Goal: Task Accomplishment & Management: Use online tool/utility

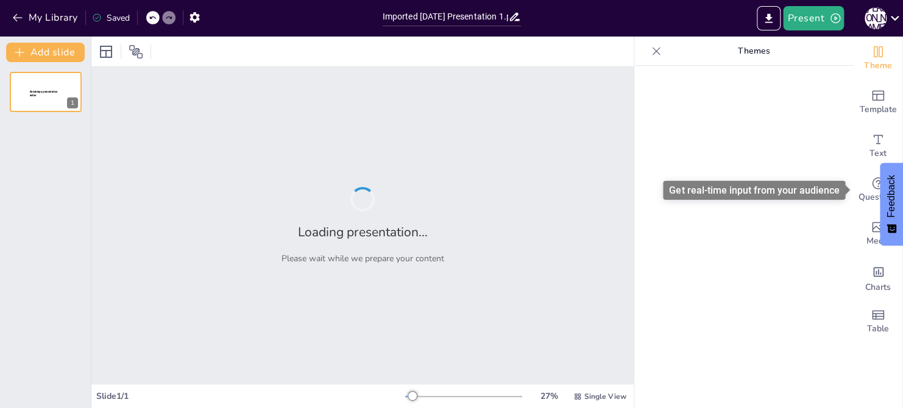
type input "Imported [DATE] Presentation 1.pptx"
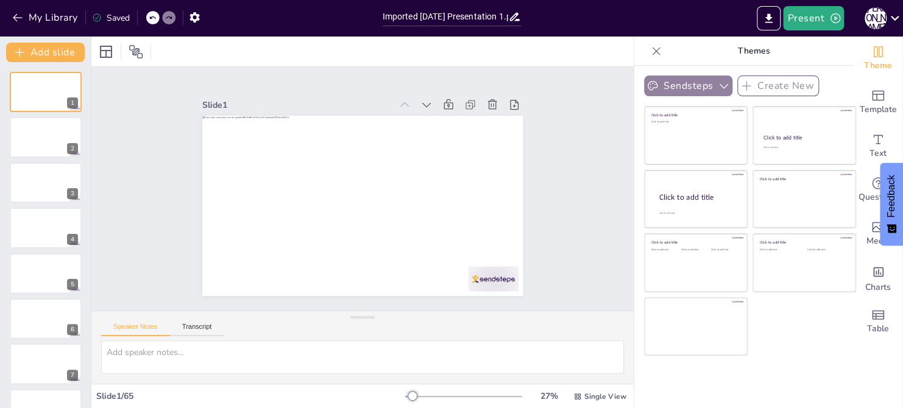
click at [709, 87] on button "Sendsteps" at bounding box center [688, 86] width 88 height 21
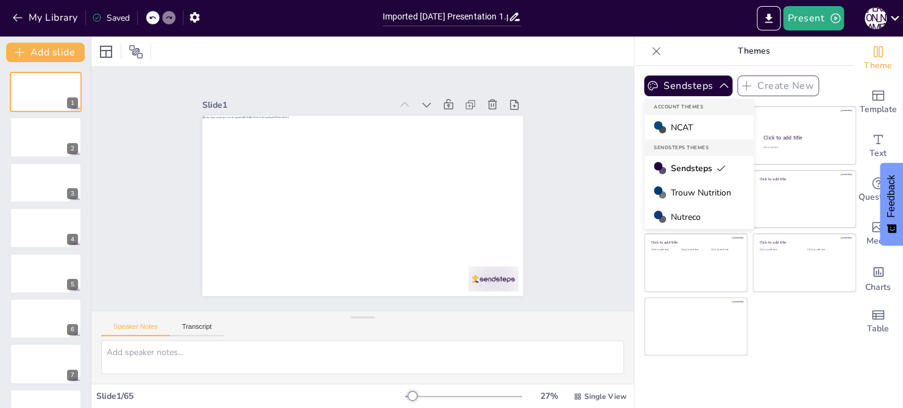
click at [587, 110] on div "Slide 1 Slide 2 Slide 3 Slide 4 Slide 5 Slide 6 Slide 7 Slide 8 Slide 9 Slide 1…" at bounding box center [362, 188] width 565 height 299
click at [723, 86] on icon "button" at bounding box center [724, 86] width 12 height 12
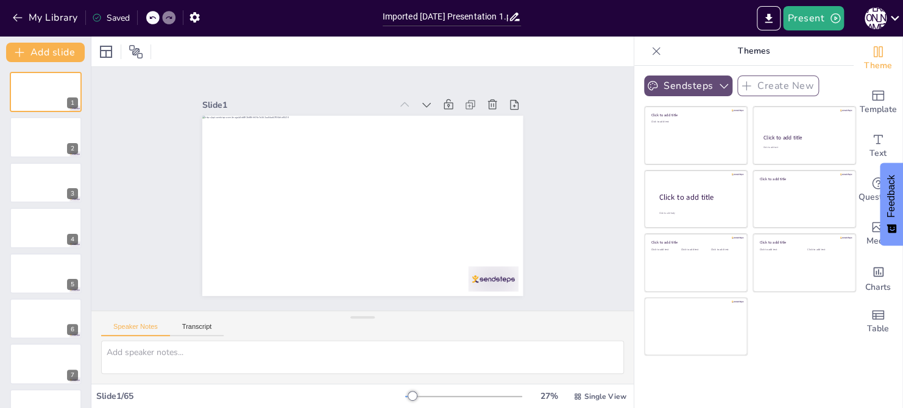
click at [721, 88] on icon "button" at bounding box center [724, 86] width 12 height 12
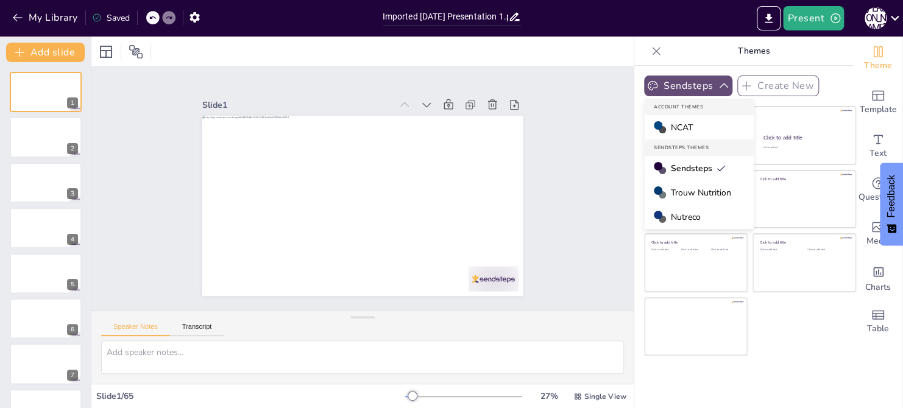
click at [699, 191] on span "Trouw Nutrition" at bounding box center [701, 193] width 60 height 12
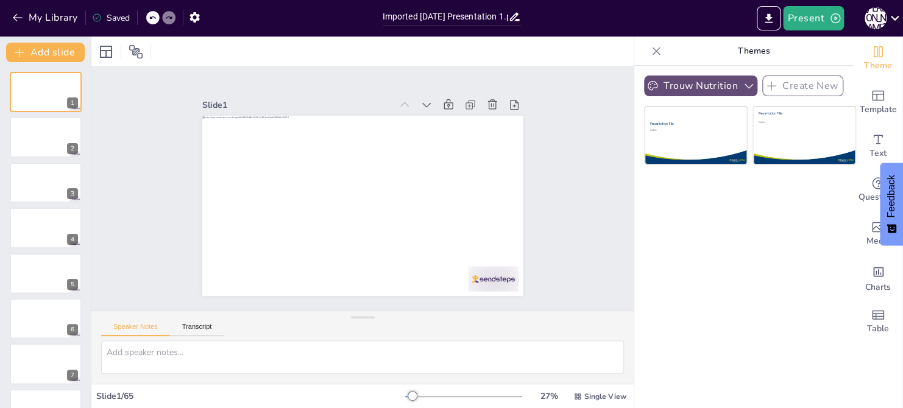
click at [746, 84] on icon "button" at bounding box center [749, 86] width 12 height 12
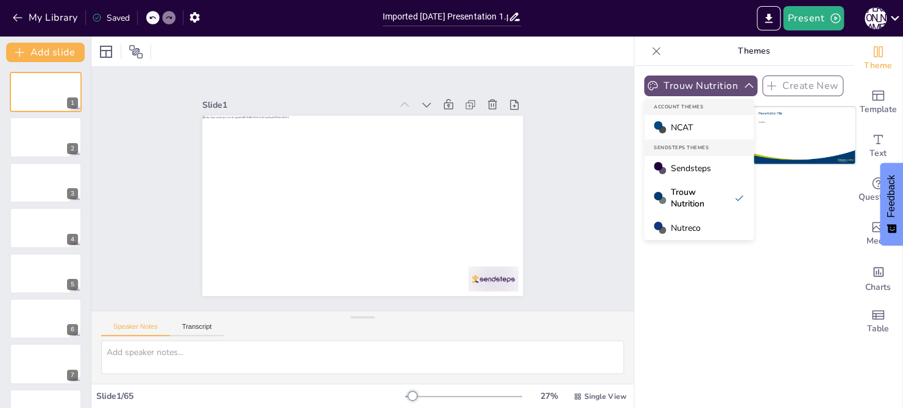
click at [678, 229] on span "Nutreco" at bounding box center [686, 228] width 30 height 12
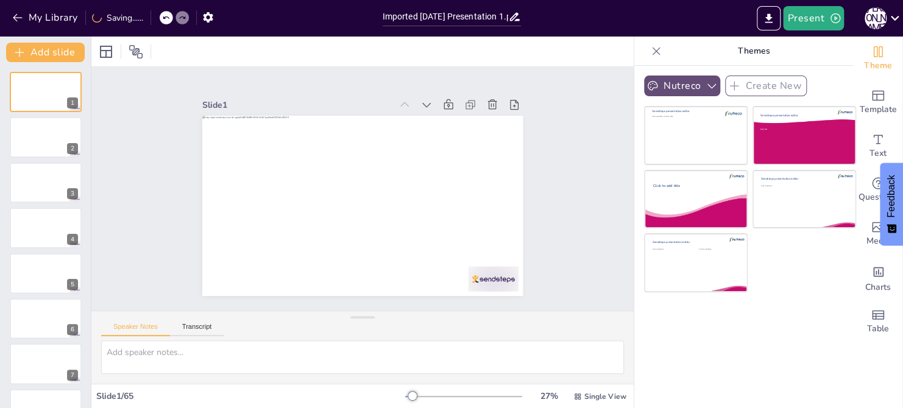
click at [709, 85] on icon "button" at bounding box center [712, 86] width 12 height 12
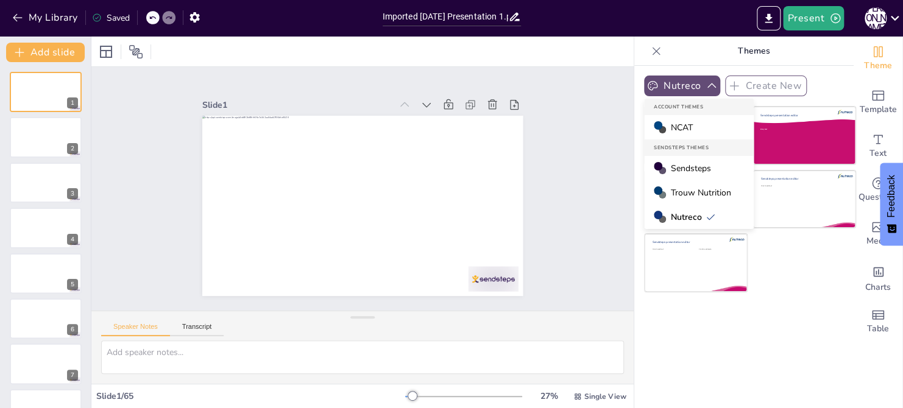
click at [676, 127] on span "NCAT" at bounding box center [682, 128] width 22 height 12
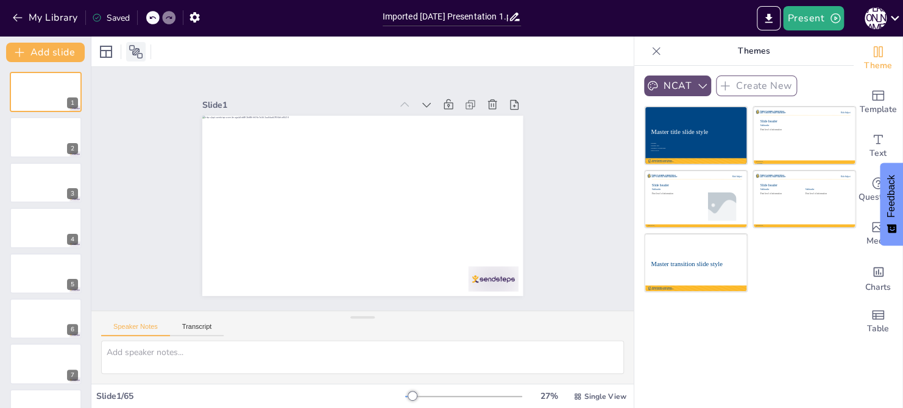
click at [137, 49] on icon at bounding box center [136, 51] width 15 height 15
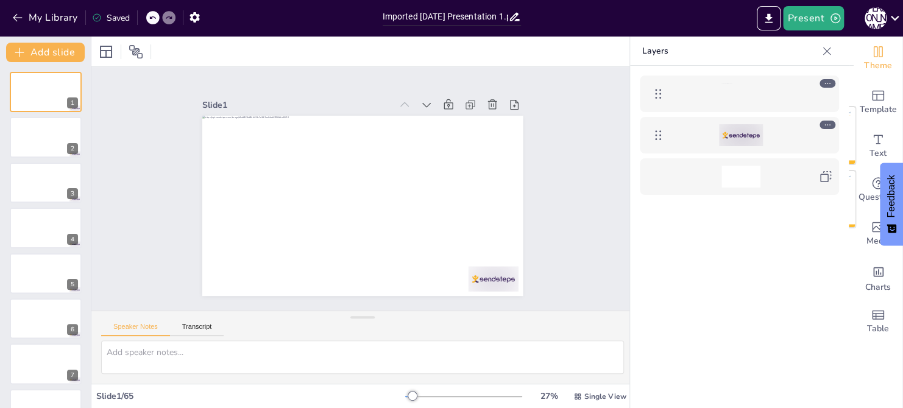
click at [826, 83] on icon at bounding box center [827, 83] width 9 height 9
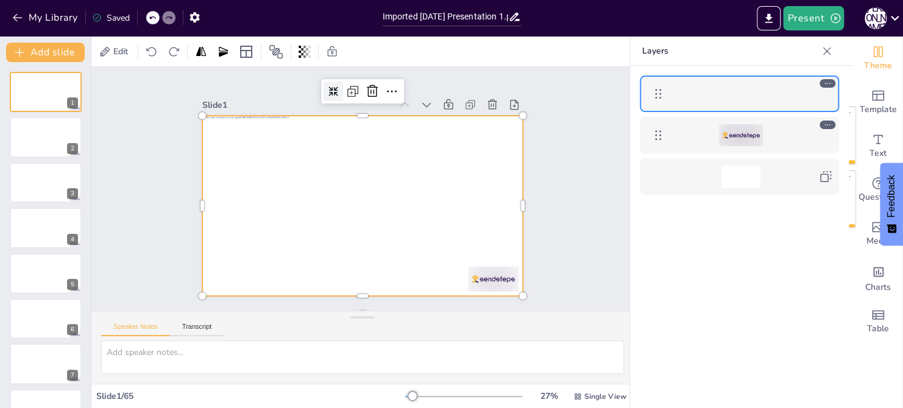
click at [348, 92] on icon at bounding box center [354, 88] width 12 height 12
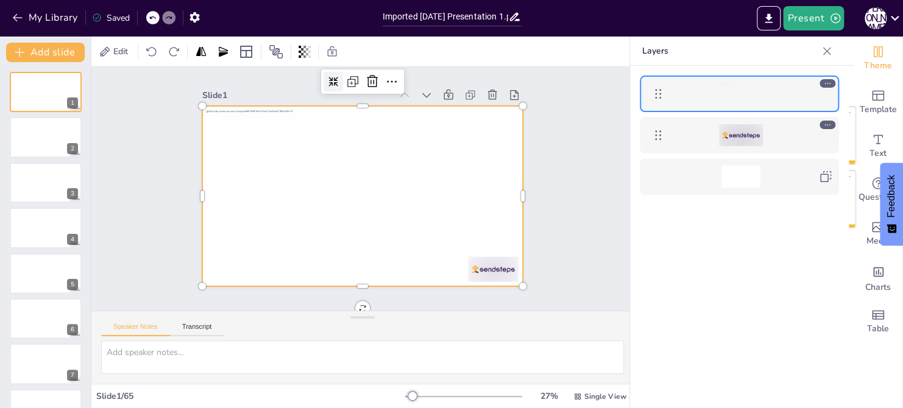
scroll to position [15, 0]
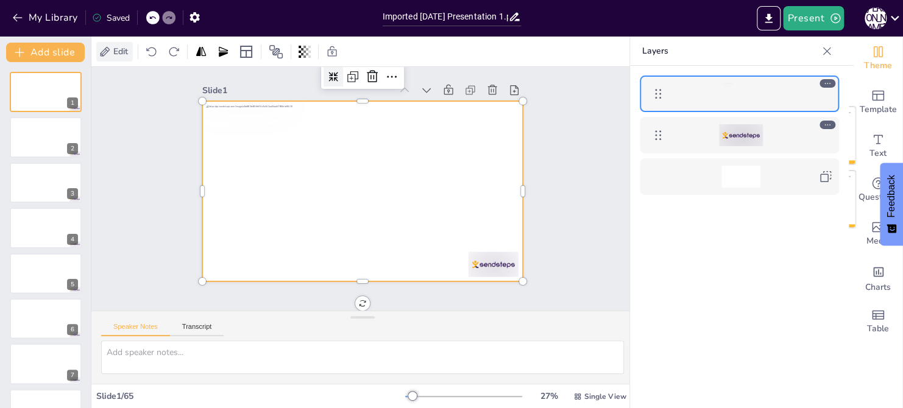
click at [118, 50] on span "Edit" at bounding box center [120, 52] width 19 height 12
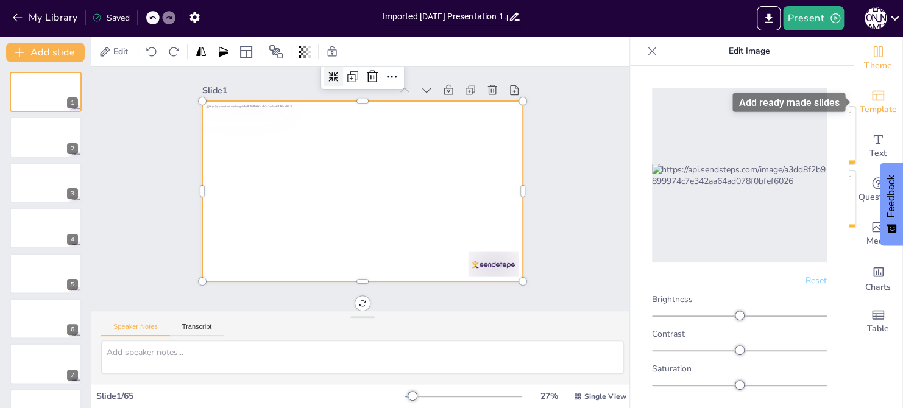
click at [880, 99] on icon "Add ready made slides" at bounding box center [878, 95] width 15 height 15
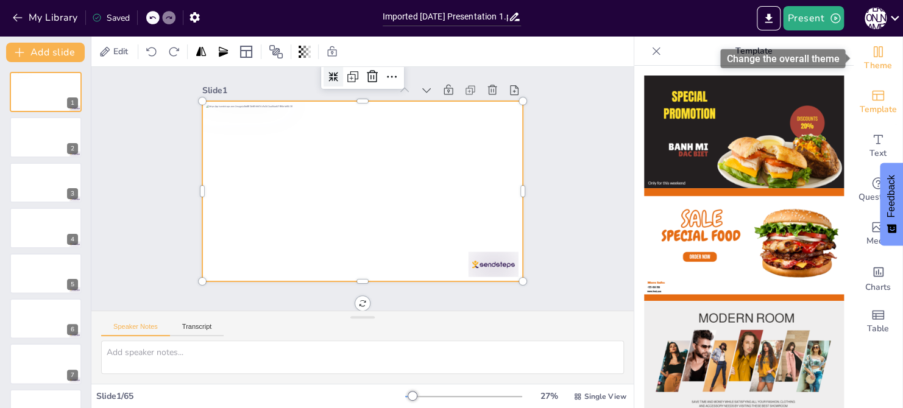
click at [875, 52] on icon "Change the overall theme" at bounding box center [878, 51] width 15 height 15
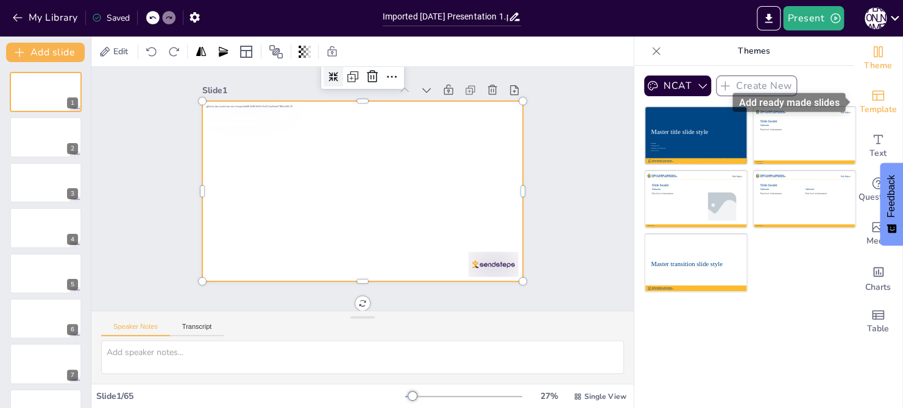
click at [874, 100] on icon "Add ready made slides" at bounding box center [878, 96] width 12 height 10
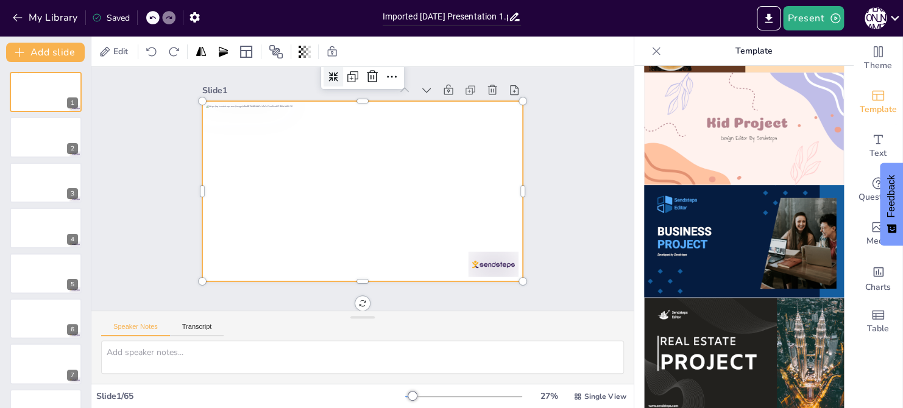
scroll to position [902, 0]
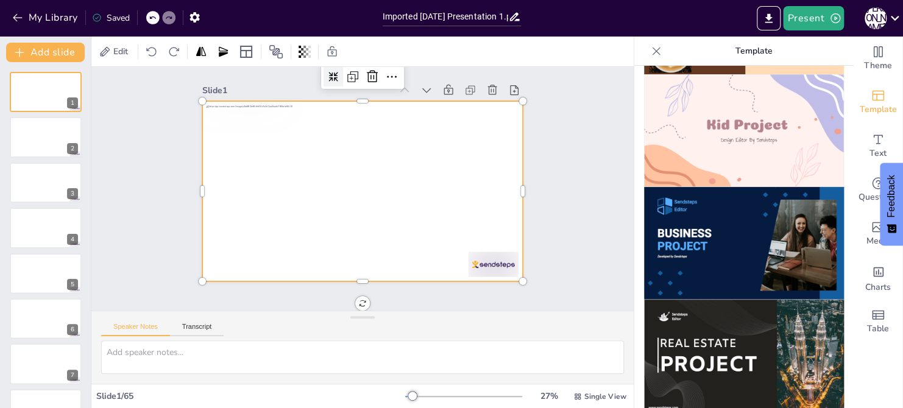
click at [712, 257] on img at bounding box center [744, 243] width 200 height 113
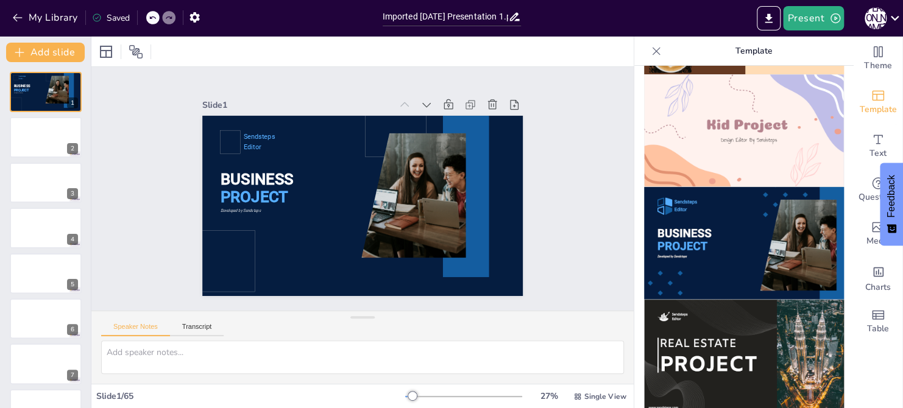
scroll to position [0, 0]
click at [45, 130] on div at bounding box center [45, 137] width 73 height 41
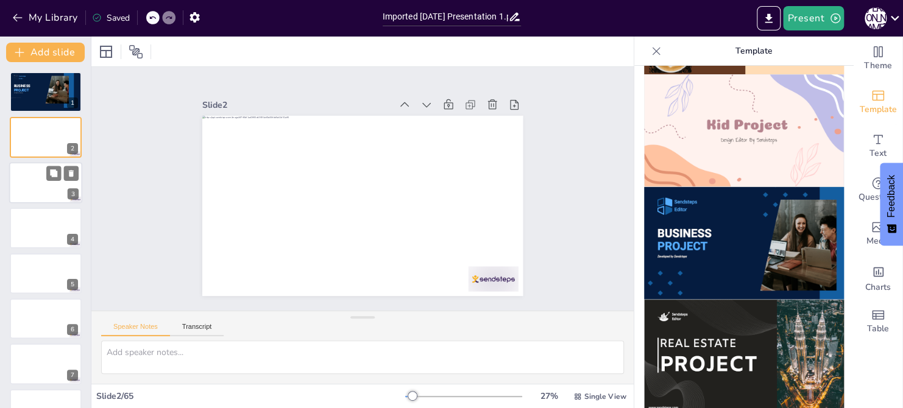
click at [39, 183] on div at bounding box center [45, 182] width 73 height 41
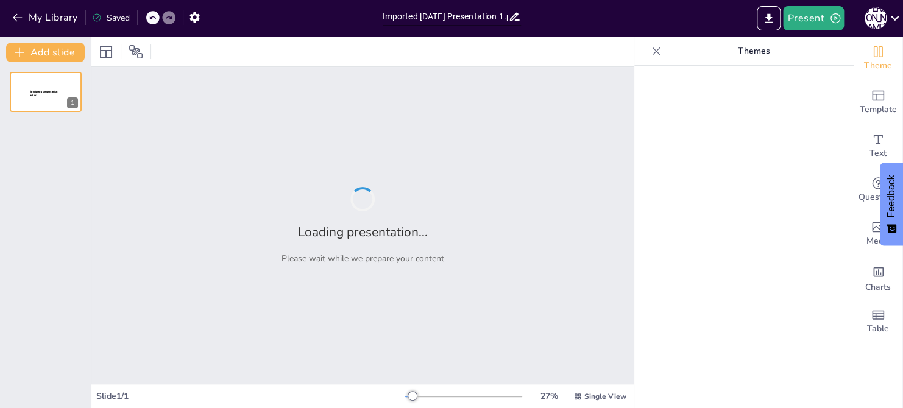
type input "Imported [DATE] Presentation 1.pptx"
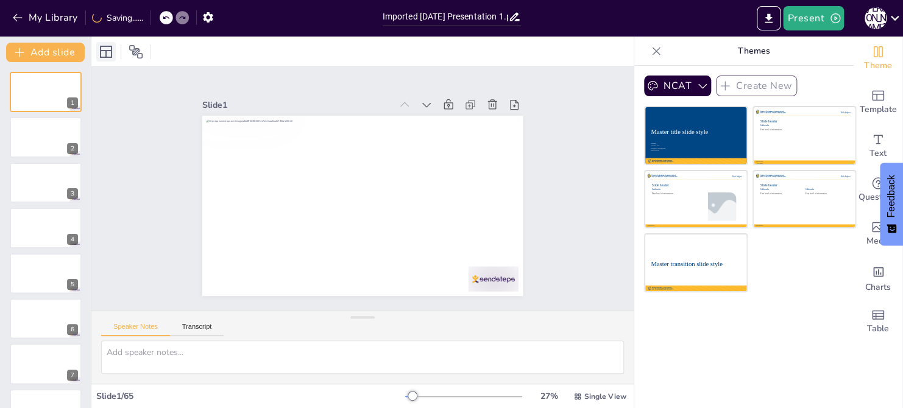
click at [105, 55] on icon at bounding box center [106, 51] width 15 height 15
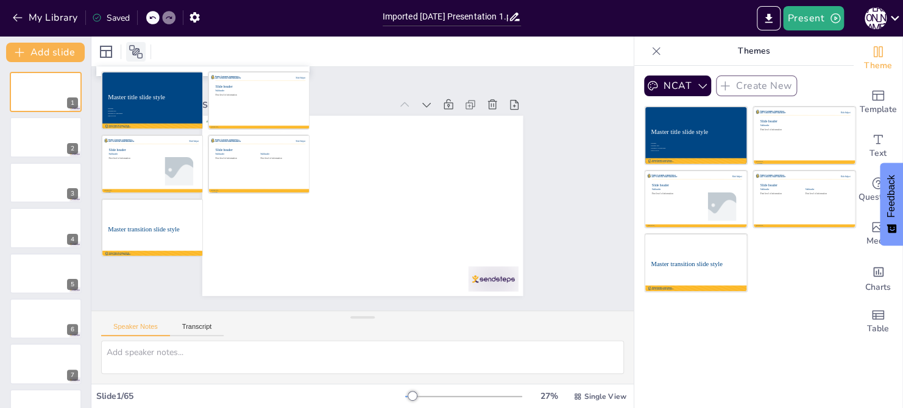
click at [139, 52] on icon at bounding box center [135, 51] width 13 height 13
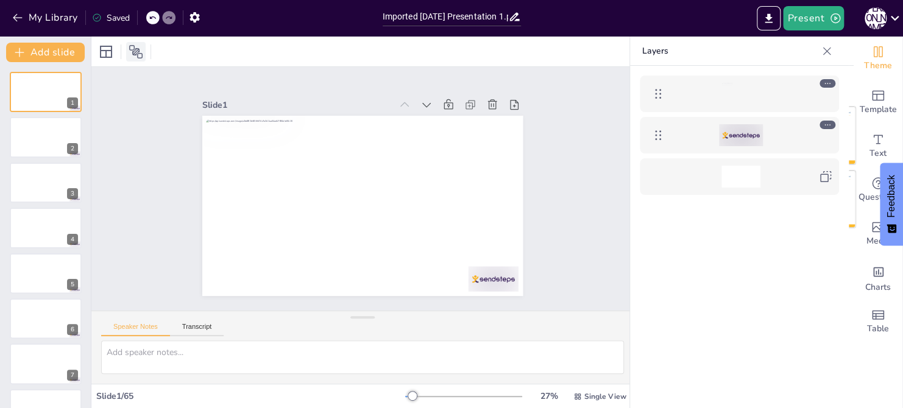
click at [136, 53] on icon at bounding box center [136, 51] width 15 height 15
click at [139, 52] on icon at bounding box center [135, 51] width 13 height 13
click at [29, 363] on div at bounding box center [46, 364] width 72 height 40
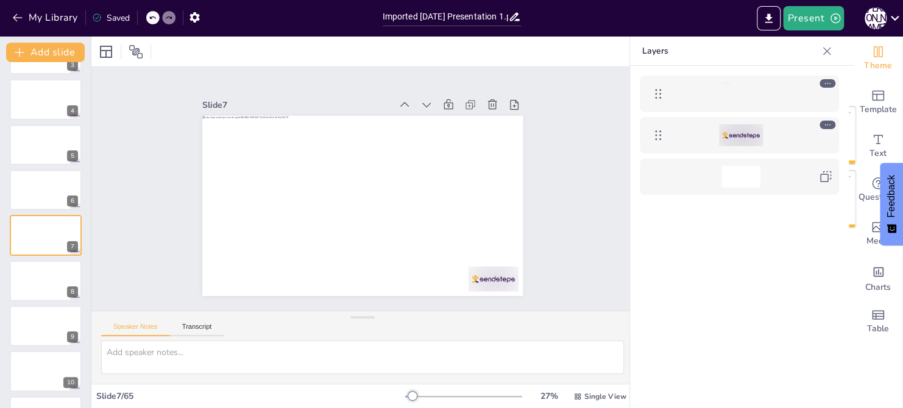
click at [824, 84] on icon at bounding box center [827, 83] width 9 height 9
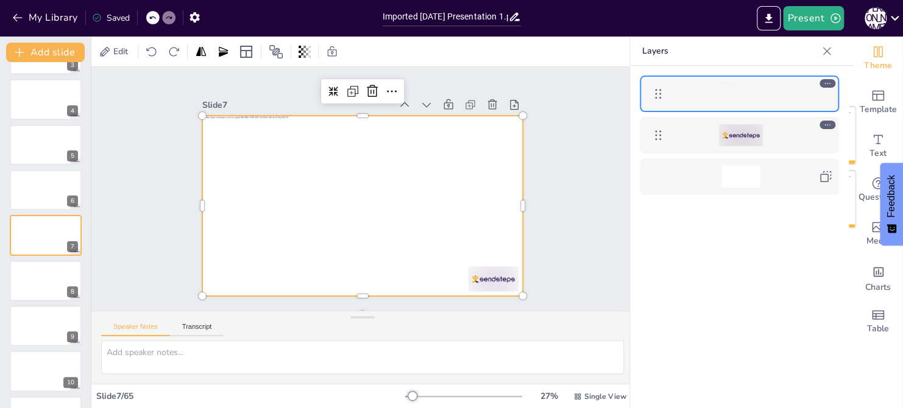
click at [776, 138] on div at bounding box center [740, 135] width 141 height 22
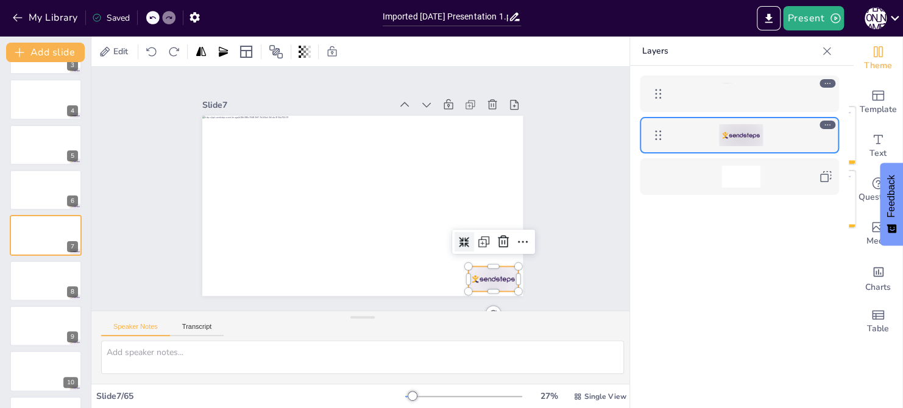
click at [448, 265] on icon at bounding box center [442, 271] width 12 height 12
click at [431, 279] on icon at bounding box center [423, 285] width 13 height 13
click at [760, 183] on div at bounding box center [740, 177] width 141 height 22
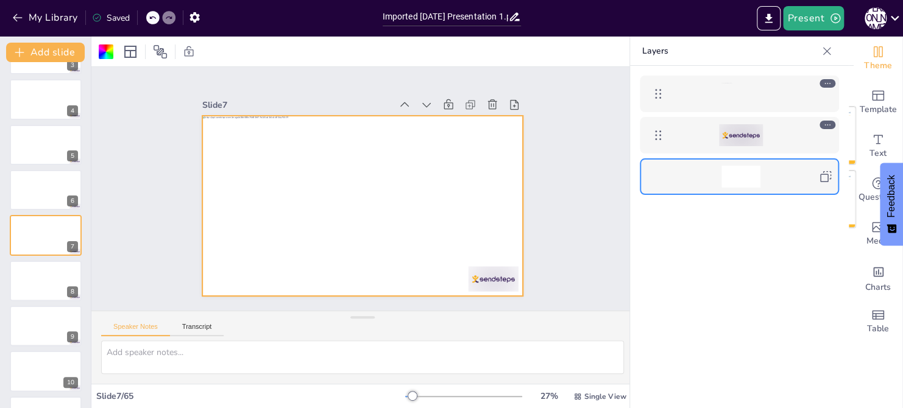
click at [737, 88] on div at bounding box center [740, 94] width 39 height 22
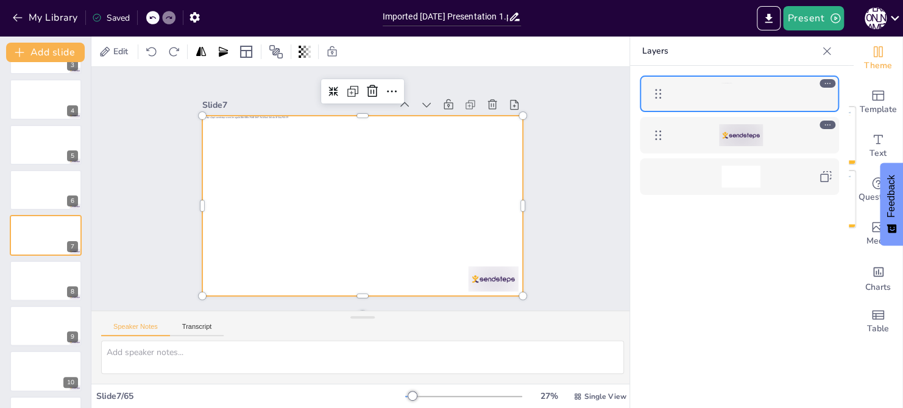
click at [310, 199] on div at bounding box center [346, 196] width 295 height 366
click at [310, 199] on div at bounding box center [379, 185] width 243 height 351
click at [310, 199] on div at bounding box center [361, 171] width 338 height 213
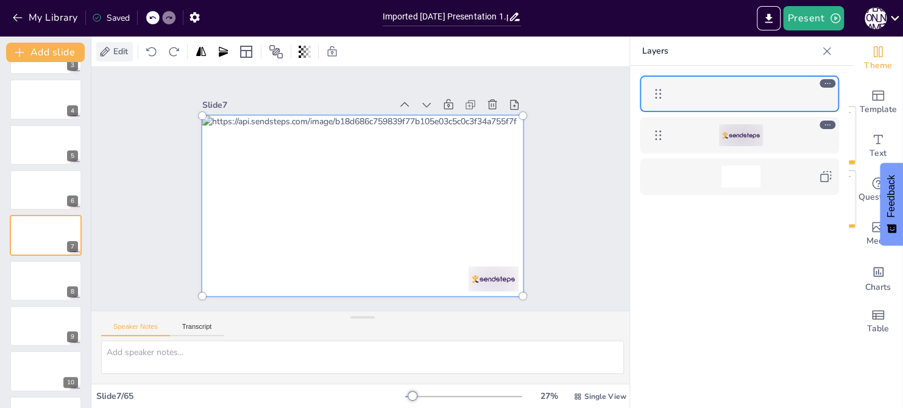
click at [121, 52] on span "Edit" at bounding box center [120, 52] width 19 height 12
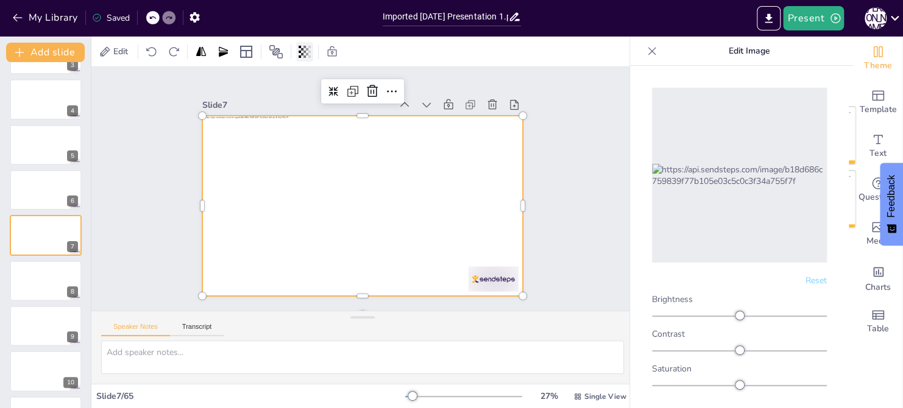
click at [306, 55] on icon at bounding box center [307, 51] width 2 height 7
click at [277, 51] on icon at bounding box center [275, 51] width 13 height 13
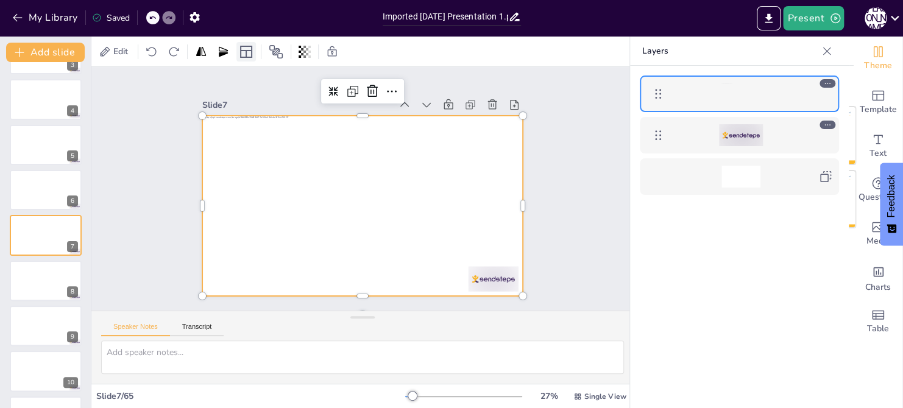
click at [248, 51] on icon at bounding box center [246, 51] width 15 height 15
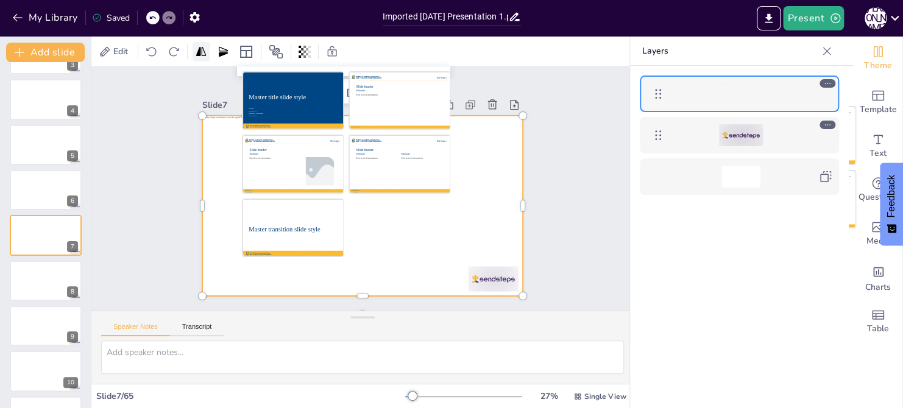
click at [202, 52] on icon at bounding box center [201, 52] width 12 height 12
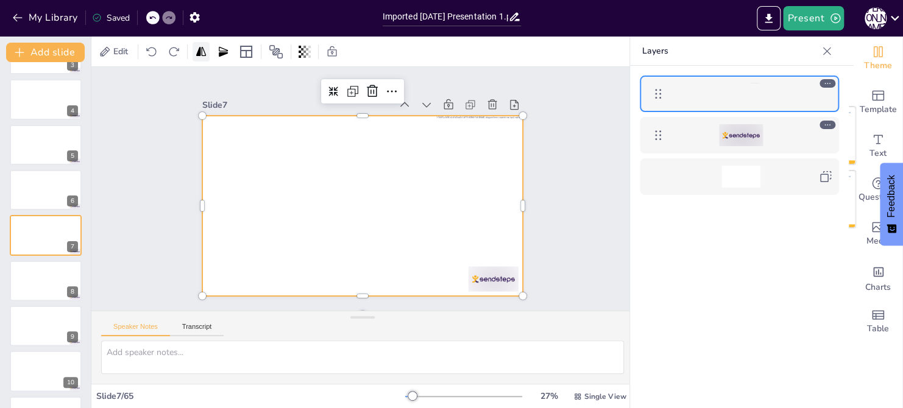
click at [202, 52] on icon at bounding box center [201, 52] width 12 height 12
